Goal: Find contact information: Find contact information

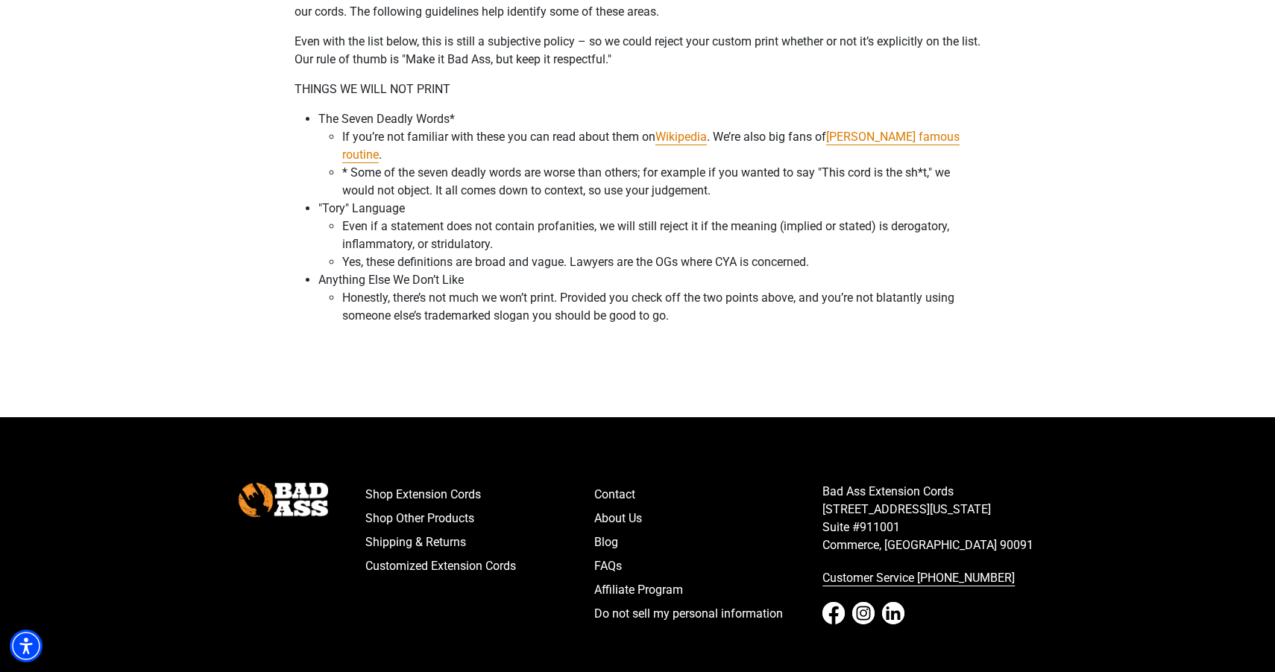
scroll to position [413, 0]
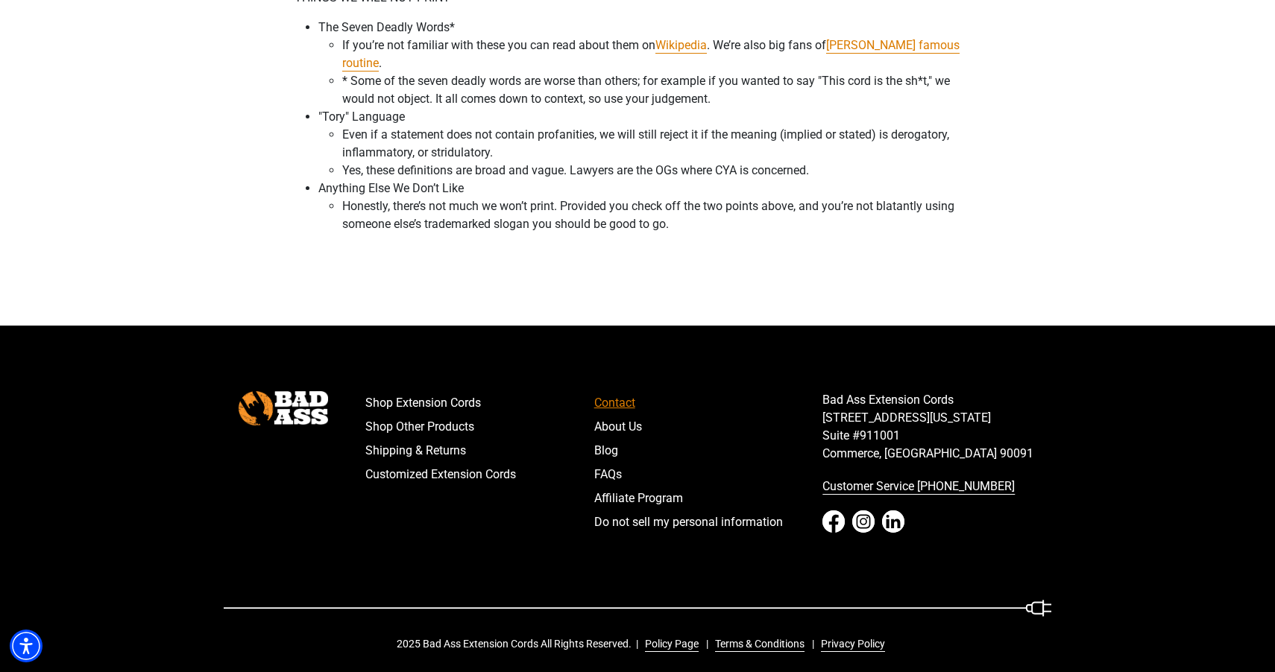
click at [608, 409] on link "Contact" at bounding box center [708, 403] width 229 height 24
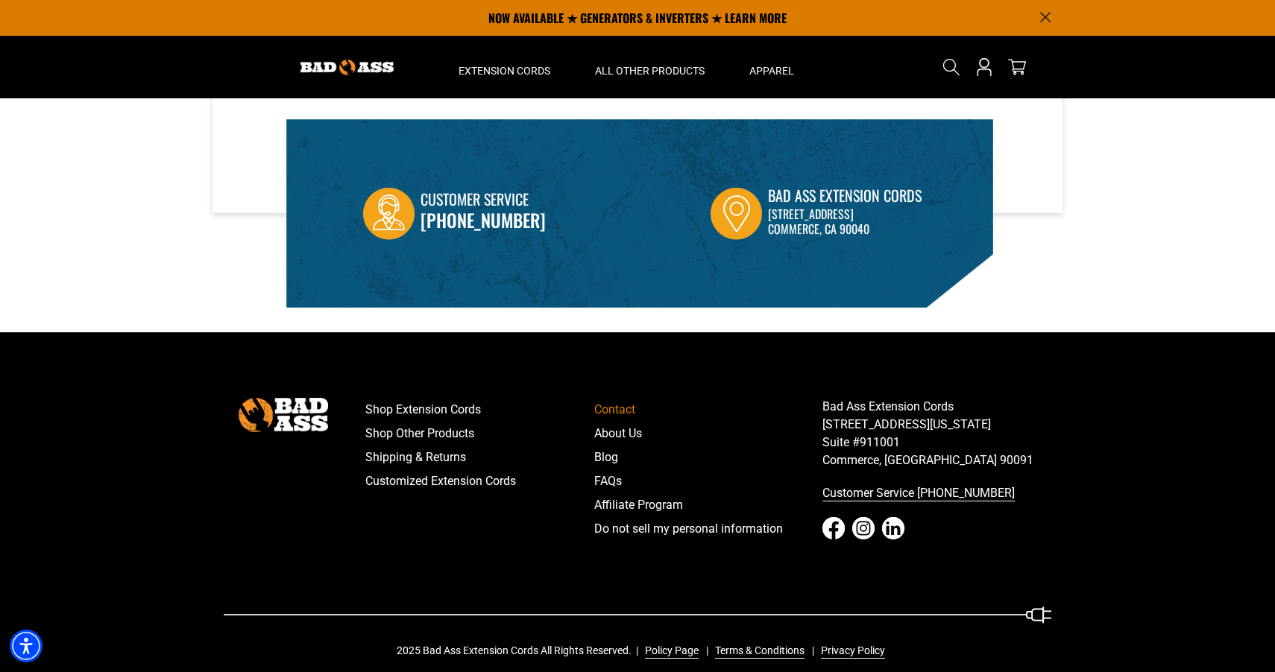
scroll to position [505, 0]
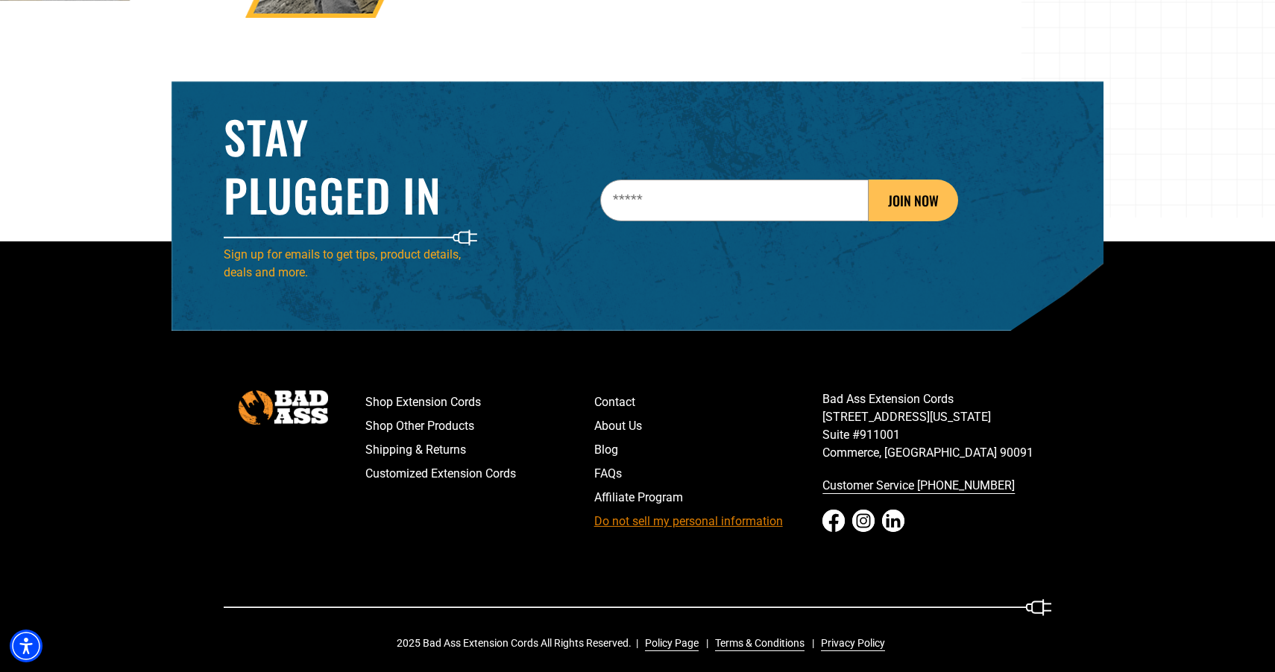
scroll to position [2354, 0]
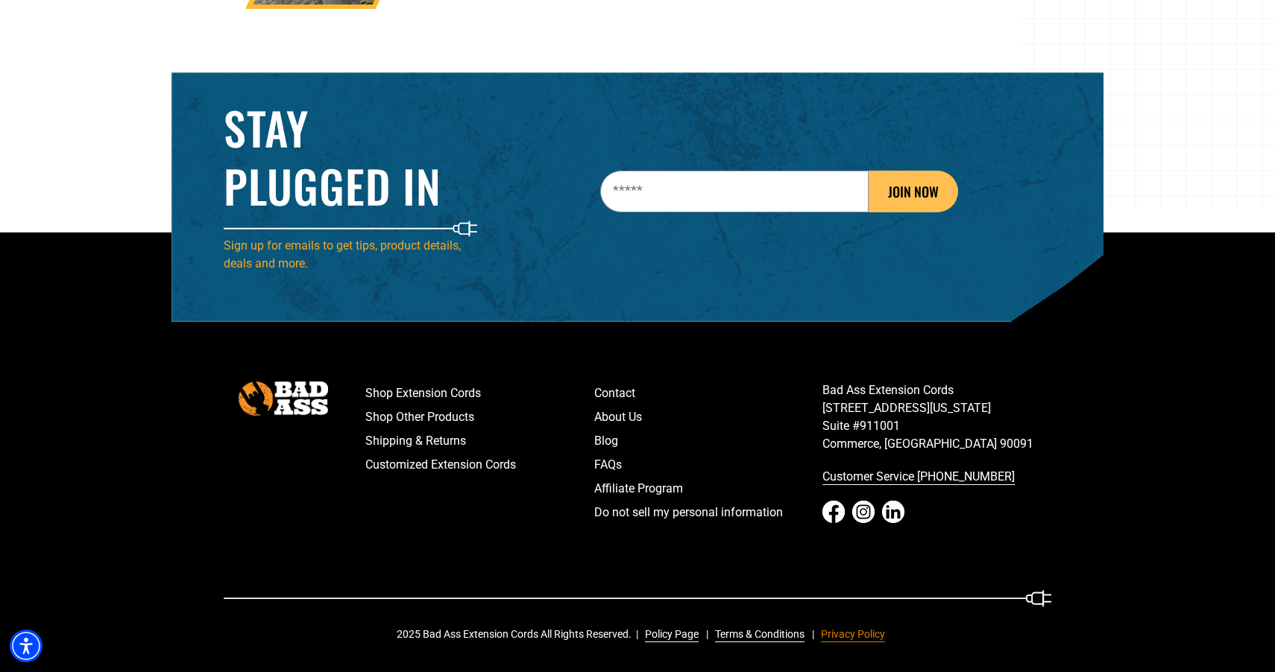
click at [836, 632] on link "Privacy Policy" at bounding box center [850, 635] width 70 height 16
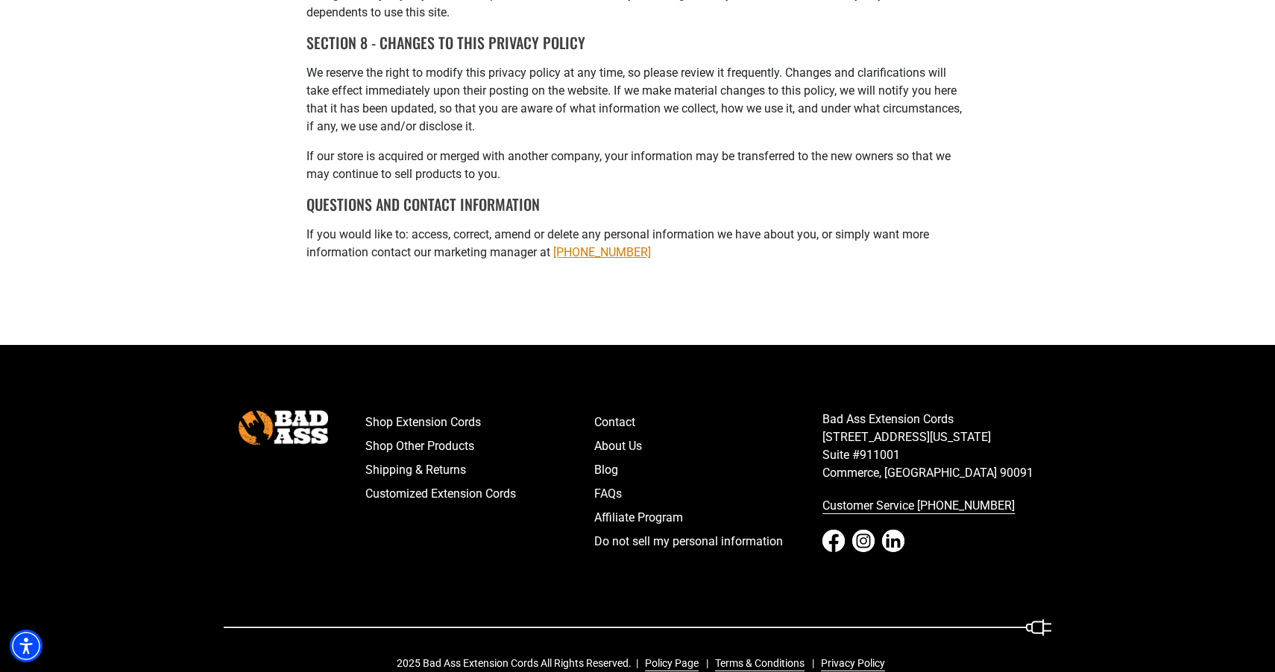
scroll to position [1545, 0]
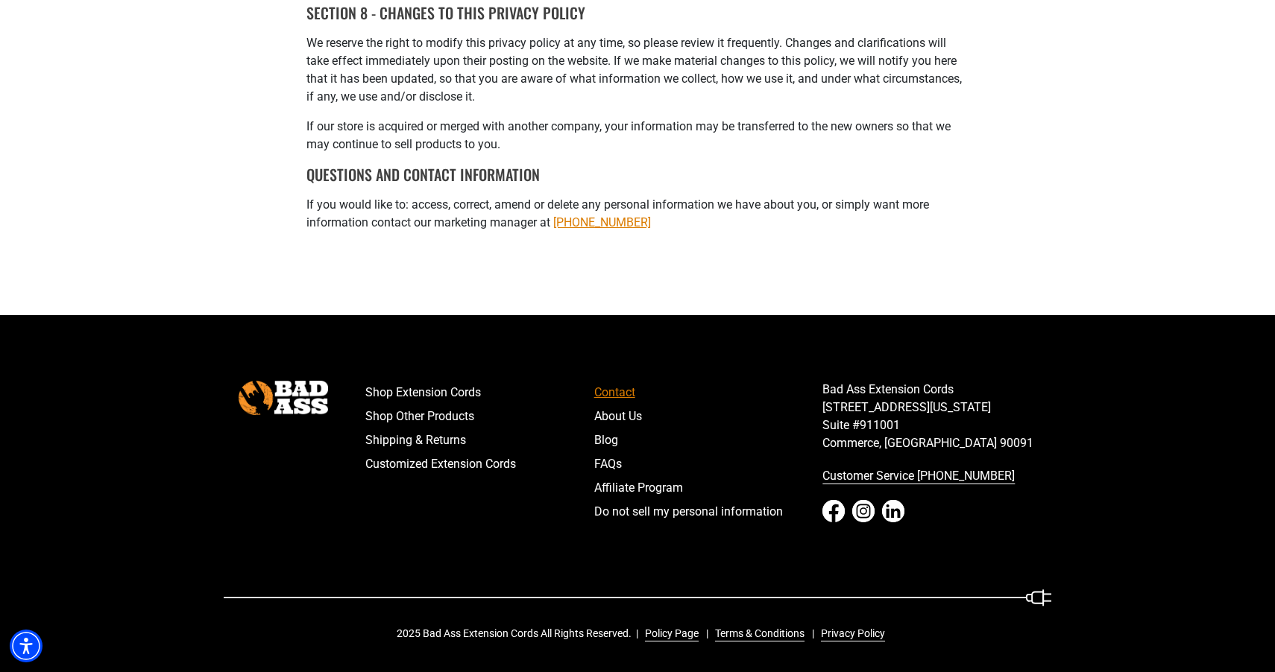
click at [628, 394] on link "Contact" at bounding box center [708, 393] width 229 height 24
